Goal: Information Seeking & Learning: Find specific fact

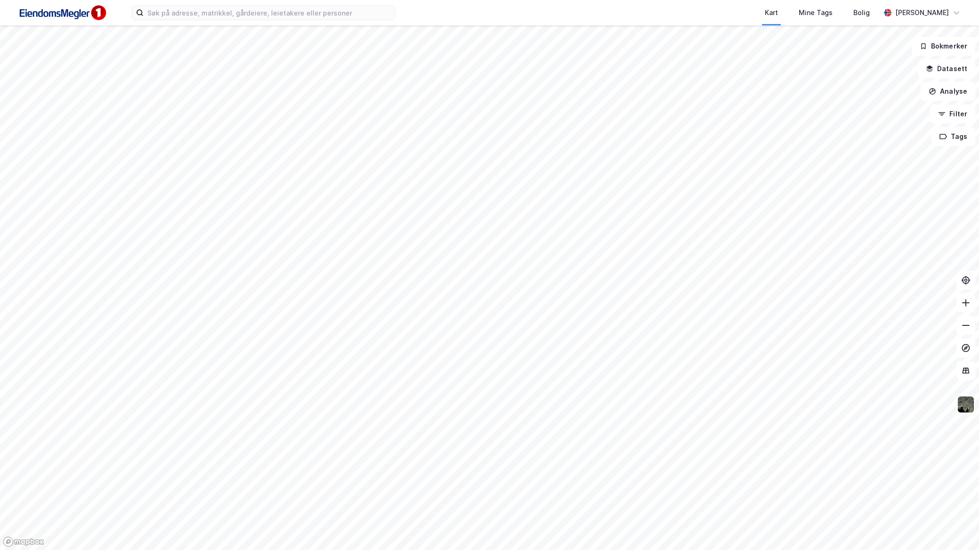
click at [287, 23] on div "Kart Mine Tags Bolig [PERSON_NAME]" at bounding box center [489, 12] width 979 height 25
click at [287, 17] on input at bounding box center [269, 13] width 251 height 14
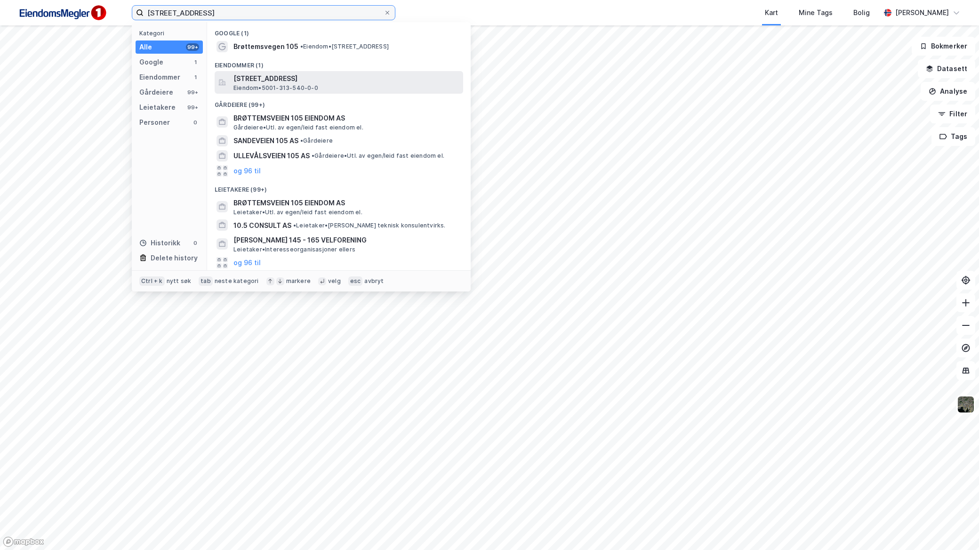
type input "[STREET_ADDRESS]"
click at [326, 83] on span "[STREET_ADDRESS]" at bounding box center [347, 78] width 226 height 11
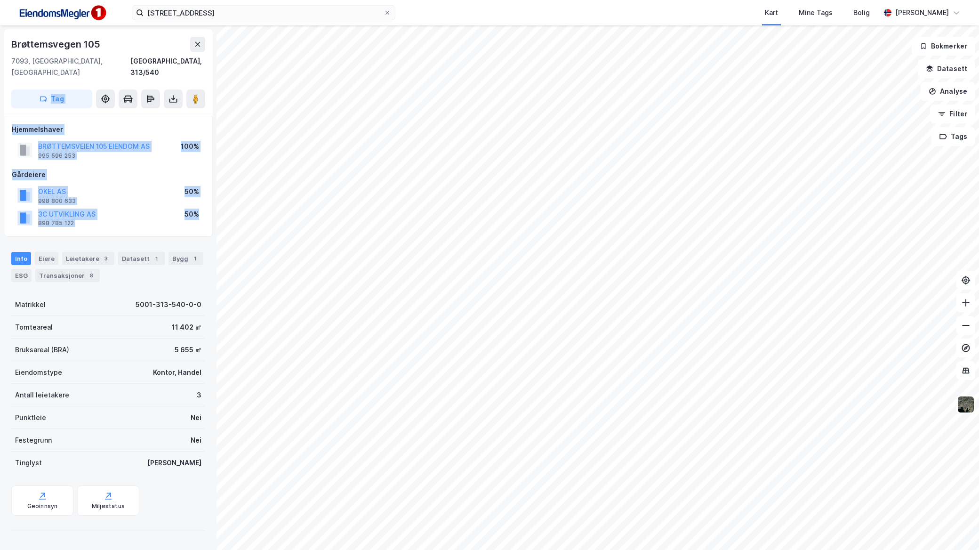
drag, startPoint x: 199, startPoint y: 209, endPoint x: 41, endPoint y: 102, distance: 190.1
click at [41, 102] on div "Brøttemsvegen 105 7093, [GEOGRAPHIC_DATA], [GEOGRAPHIC_DATA] [GEOGRAPHIC_DATA],…" at bounding box center [108, 287] width 217 height 524
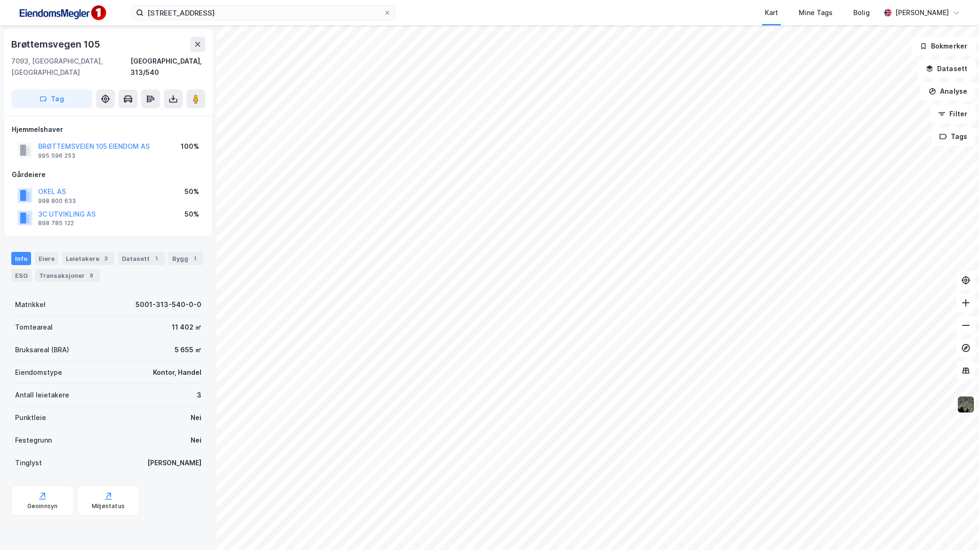
click at [152, 223] on div "Hjemmelshaver BRØTTEMSVEIEN 105 EIENDOM AS 995 596 253 100% Gårdeiere OKEL AS 9…" at bounding box center [108, 176] width 209 height 121
